Goal: Use online tool/utility: Use online tool/utility

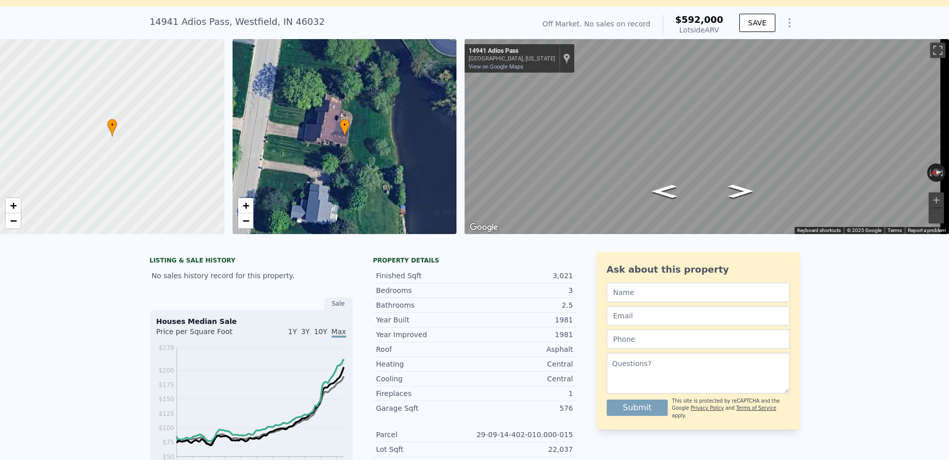
scroll to position [64, 0]
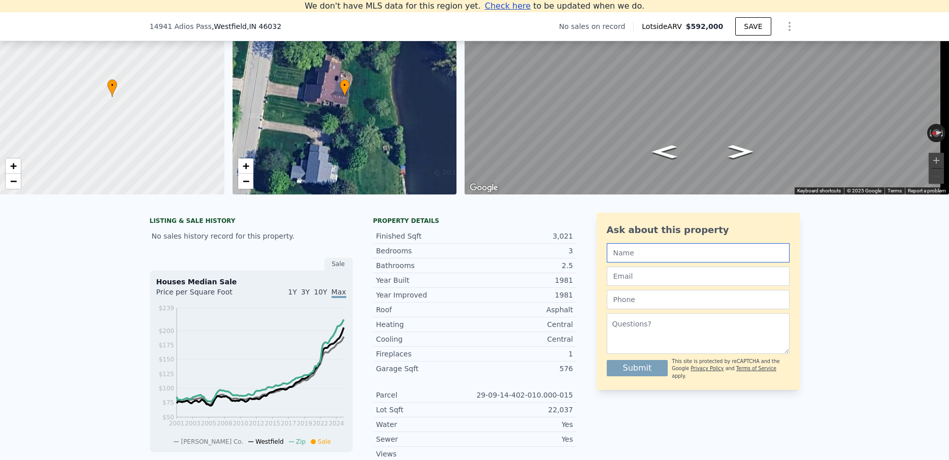
click at [681, 263] on input "text" at bounding box center [698, 252] width 183 height 19
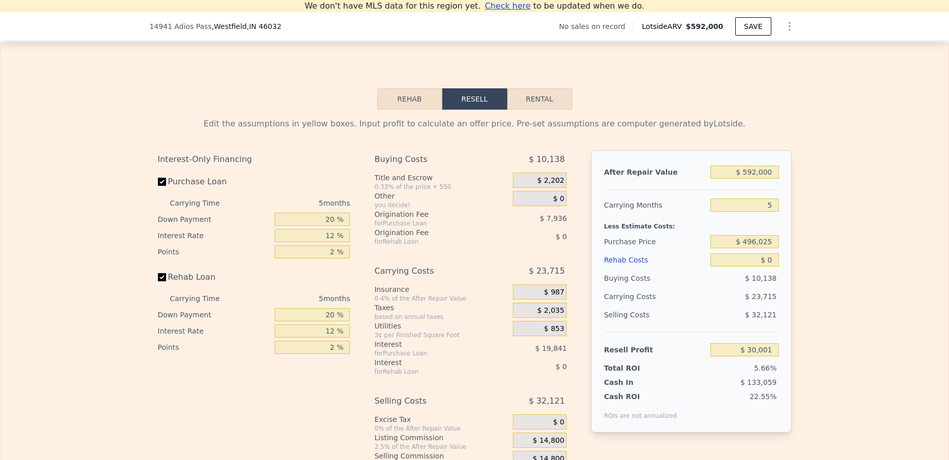
scroll to position [1397, 0]
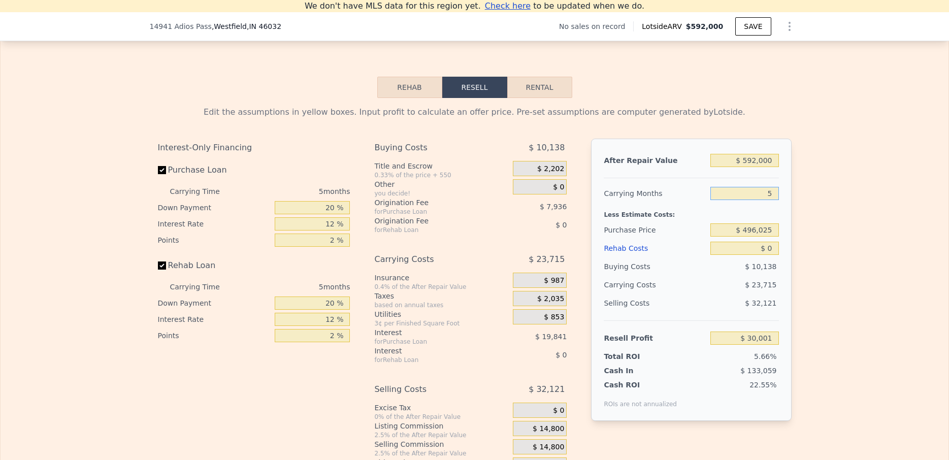
drag, startPoint x: 759, startPoint y: 212, endPoint x: 773, endPoint y: 213, distance: 14.2
click at [773, 200] on input "5" at bounding box center [745, 193] width 68 height 13
type input "60"
type input "-$ 230,857"
click at [801, 320] on div "Edit the assumptions in yellow boxes. Input profit to calculate an offer price.…" at bounding box center [475, 287] width 948 height 378
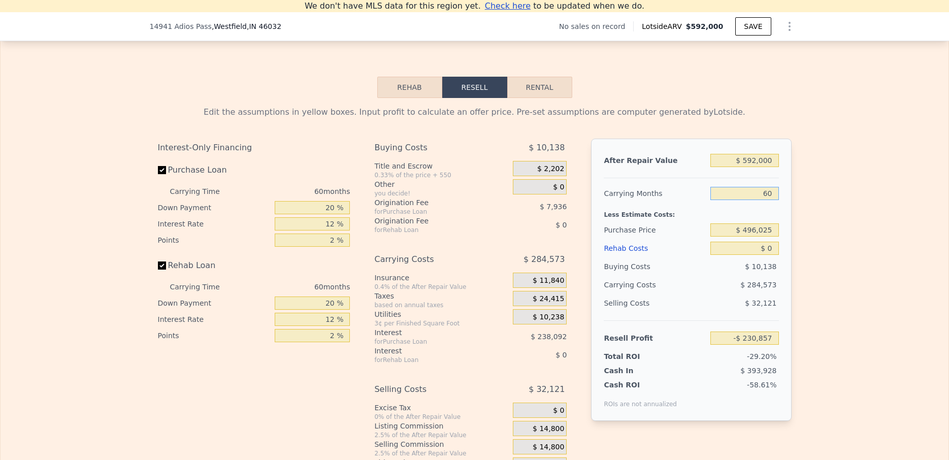
drag, startPoint x: 753, startPoint y: 213, endPoint x: 781, endPoint y: 213, distance: 27.9
click at [779, 200] on input "60" at bounding box center [745, 193] width 68 height 13
type input "6"
type input "$ 25,258"
type input "6"
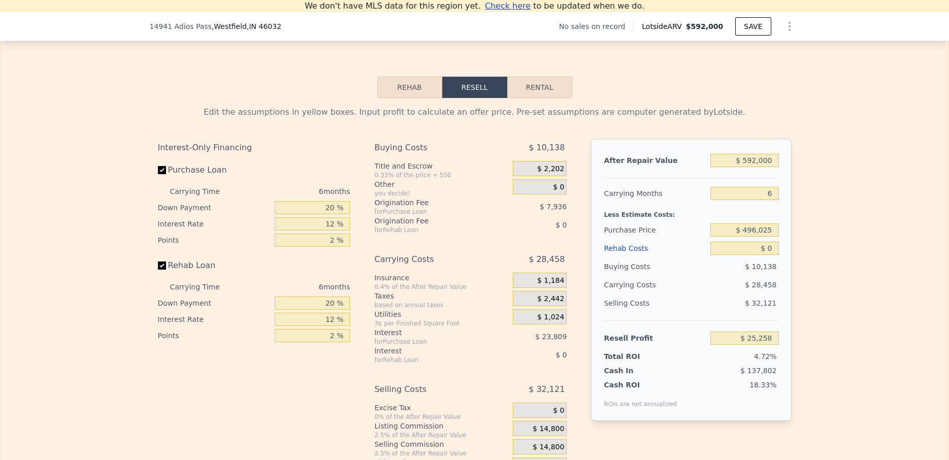
click at [831, 305] on div "Edit the assumptions in yellow boxes. Input profit to calculate an offer price.…" at bounding box center [475, 287] width 948 height 378
drag, startPoint x: 741, startPoint y: 178, endPoint x: 786, endPoint y: 178, distance: 44.7
click at [779, 167] on input "$ 592,000" at bounding box center [745, 160] width 68 height 13
type input "$ 8"
type input "-$ 533,979"
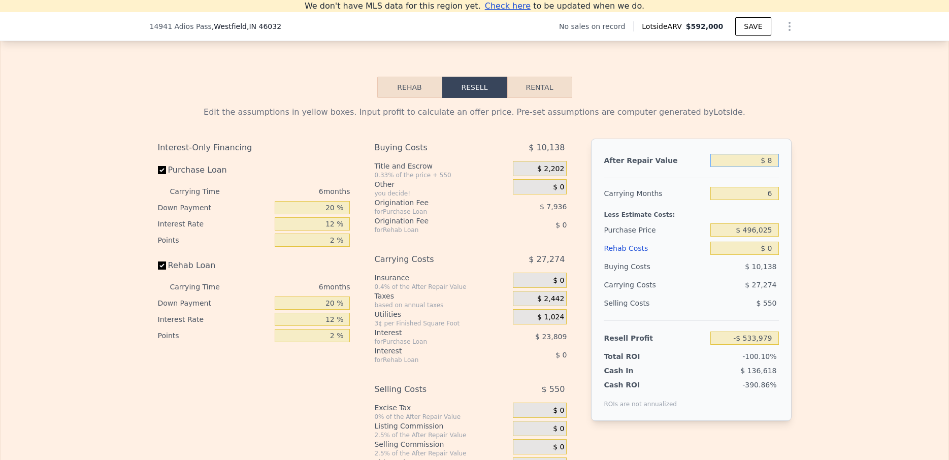
type input "$ 87"
type input "-$ 533,904"
type input "$ 870"
type input "-$ 533,166"
type input "$ 8,700"
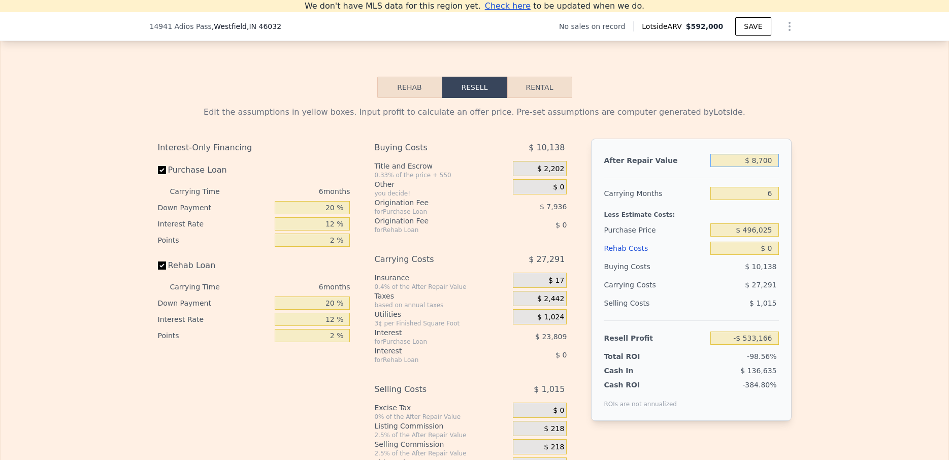
type input "-$ 525,769"
type input "$ 87,000"
type input "-$ 451,801"
type input "$ 870,000"
type input "$ 287,876"
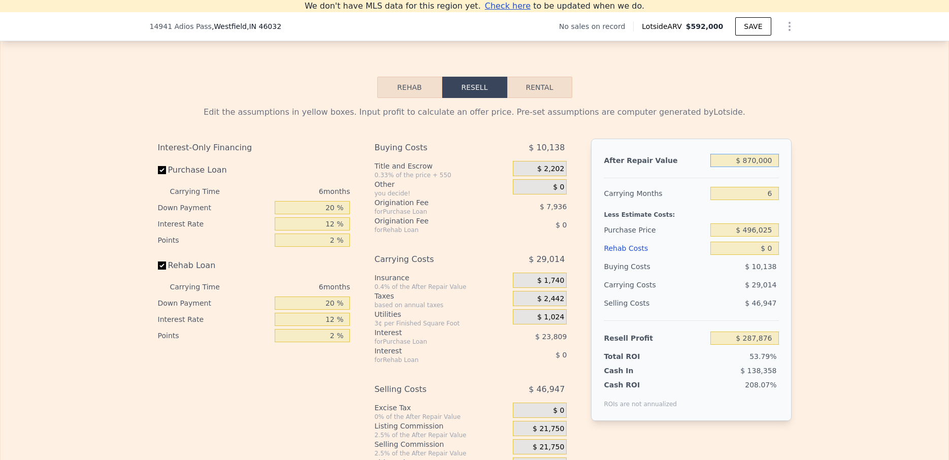
type input "$ 870,000"
click at [768, 237] on input "$ 496,025" at bounding box center [745, 230] width 68 height 13
drag, startPoint x: 769, startPoint y: 246, endPoint x: 725, endPoint y: 246, distance: 44.2
click at [725, 237] on input "$ 496,025" at bounding box center [745, 230] width 68 height 13
type input "$ 635,000"
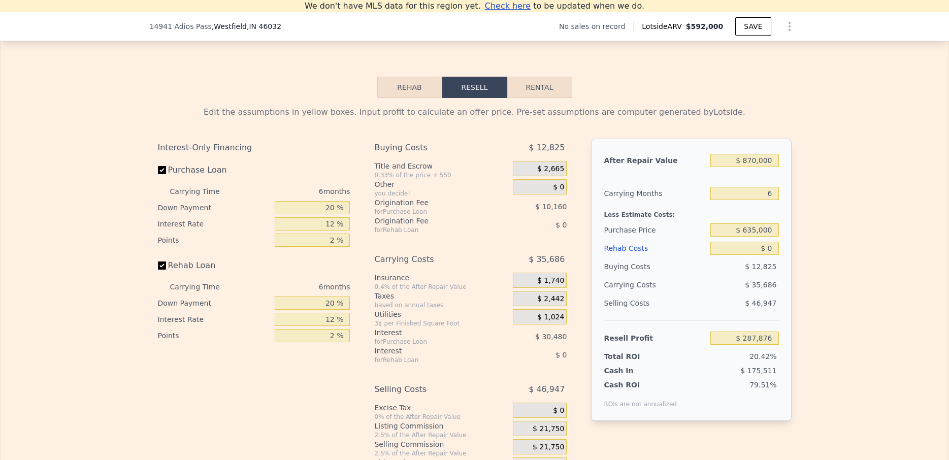
type input "$ 139,542"
click at [825, 318] on div "Edit the assumptions in yellow boxes. Input profit to calculate an offer price.…" at bounding box center [475, 287] width 948 height 378
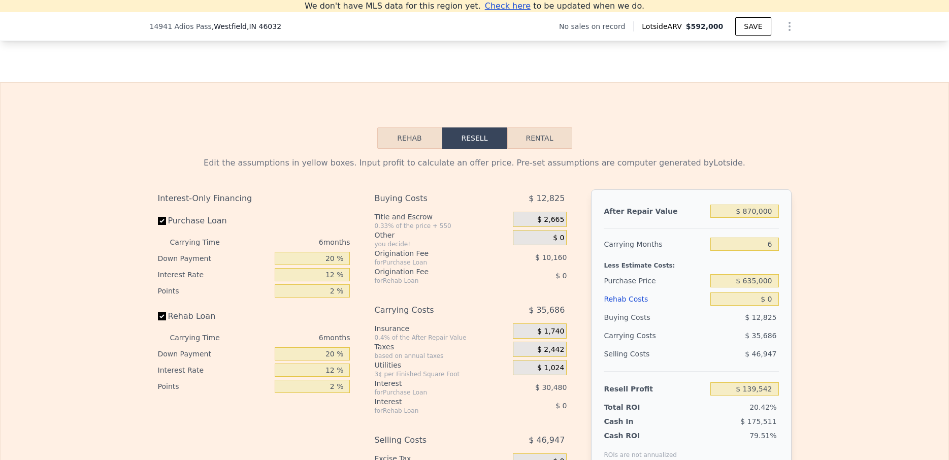
scroll to position [1333, 0]
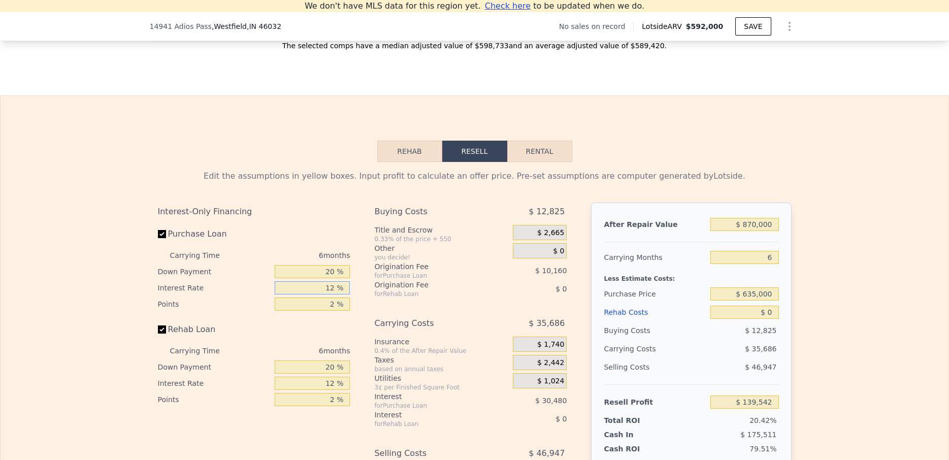
drag, startPoint x: 321, startPoint y: 304, endPoint x: 343, endPoint y: 311, distance: 23.5
click at [343, 295] on input "12 %" at bounding box center [312, 287] width 75 height 13
type input "5 %"
type input "$ 157,320"
type input "5.5 %"
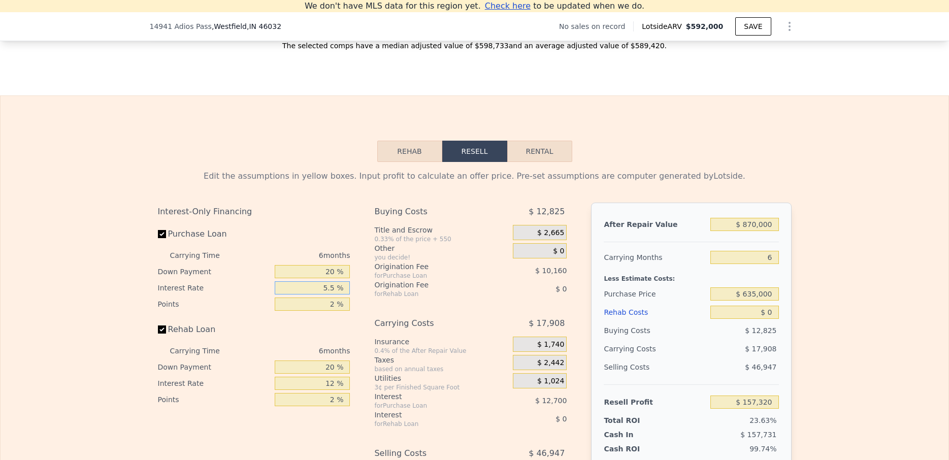
type input "$ 156,054"
type input "5.5 %"
drag, startPoint x: 324, startPoint y: 324, endPoint x: 330, endPoint y: 322, distance: 6.6
click at [330, 311] on input "2 %" at bounding box center [312, 304] width 75 height 13
type input "1 %"
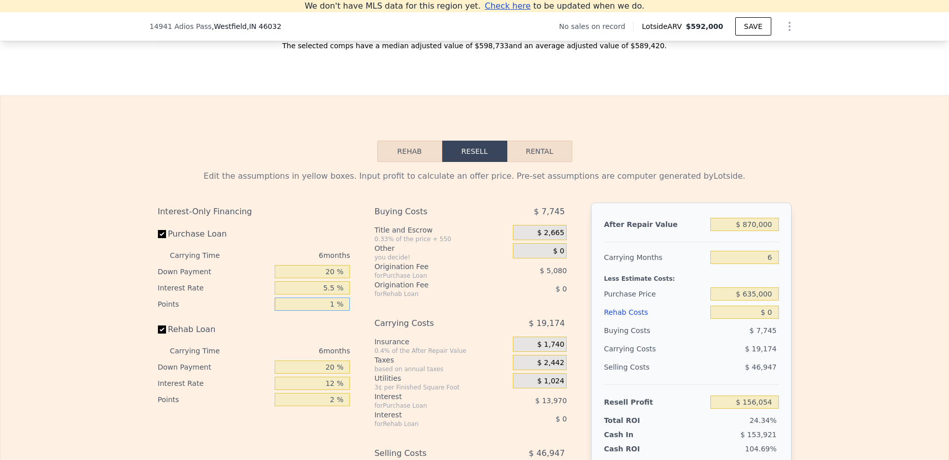
type input "$ 161,134"
type input "1 %"
click at [842, 275] on div "Edit the assumptions in yellow boxes. Input profit to calculate an offer price.…" at bounding box center [475, 351] width 948 height 378
click at [770, 264] on input "6" at bounding box center [745, 257] width 68 height 13
type input "60"
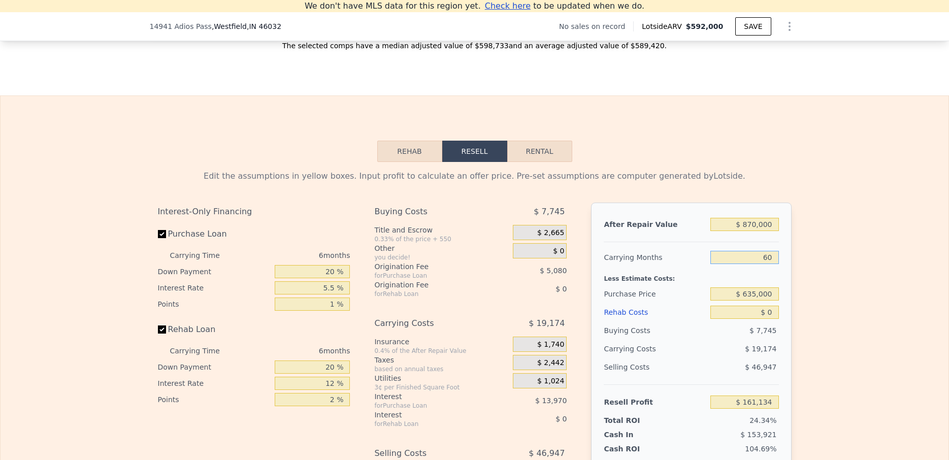
type input "-$ 11,425"
type input "60"
click at [825, 318] on div "Edit the assumptions in yellow boxes. Input profit to calculate an offer price.…" at bounding box center [475, 351] width 948 height 378
click at [158, 334] on input "Rehab Loan" at bounding box center [162, 330] width 8 height 8
checkbox input "false"
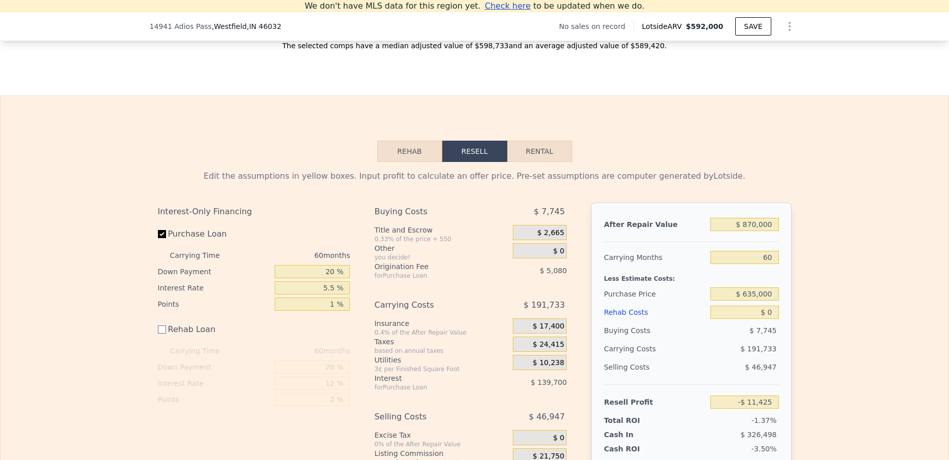
click at [872, 342] on div "Edit the assumptions in yellow boxes. Input profit to calculate an offer price.…" at bounding box center [475, 332] width 948 height 341
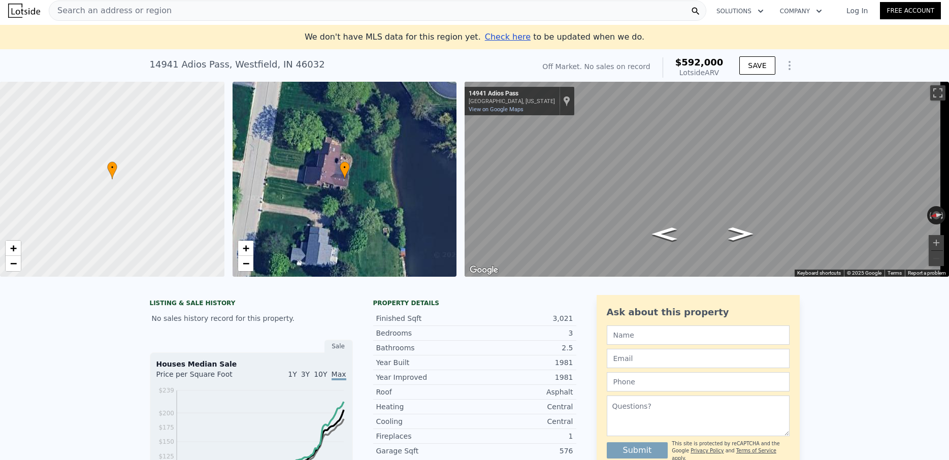
scroll to position [0, 0]
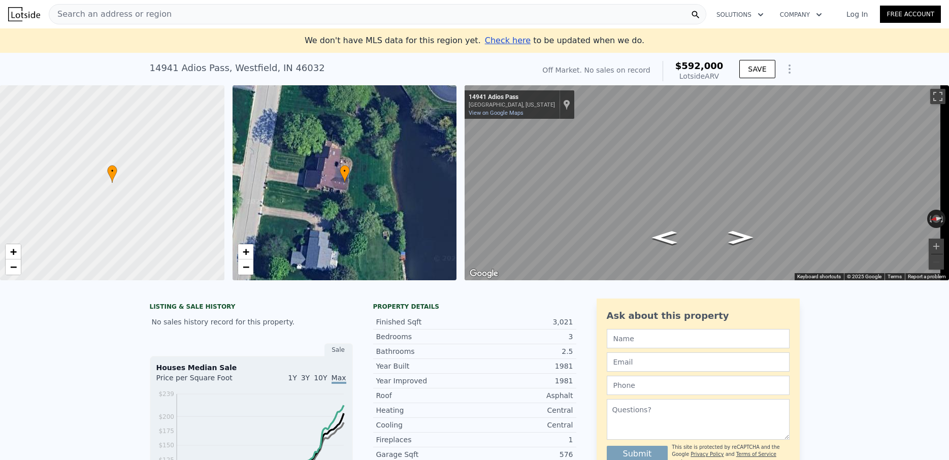
click at [167, 21] on div "Search an address or region" at bounding box center [378, 14] width 658 height 20
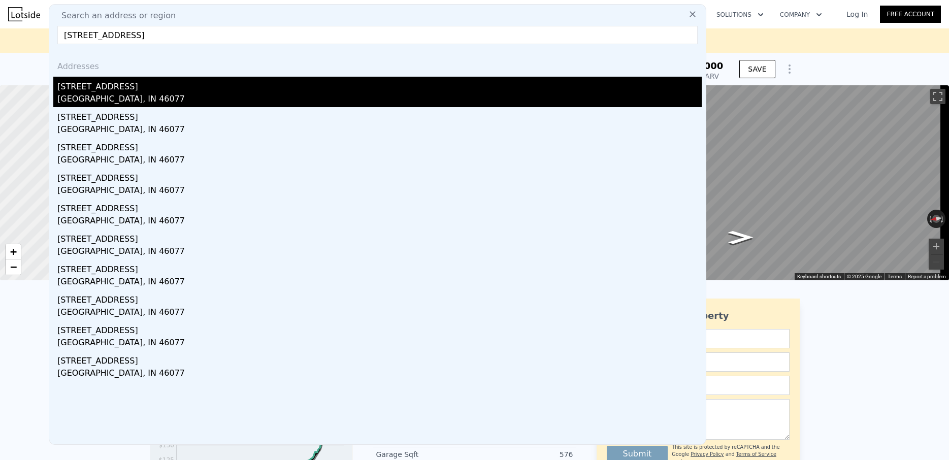
type input "[STREET_ADDRESS]"
click at [79, 92] on div "[STREET_ADDRESS]" at bounding box center [379, 85] width 645 height 16
